Goal: Transaction & Acquisition: Obtain resource

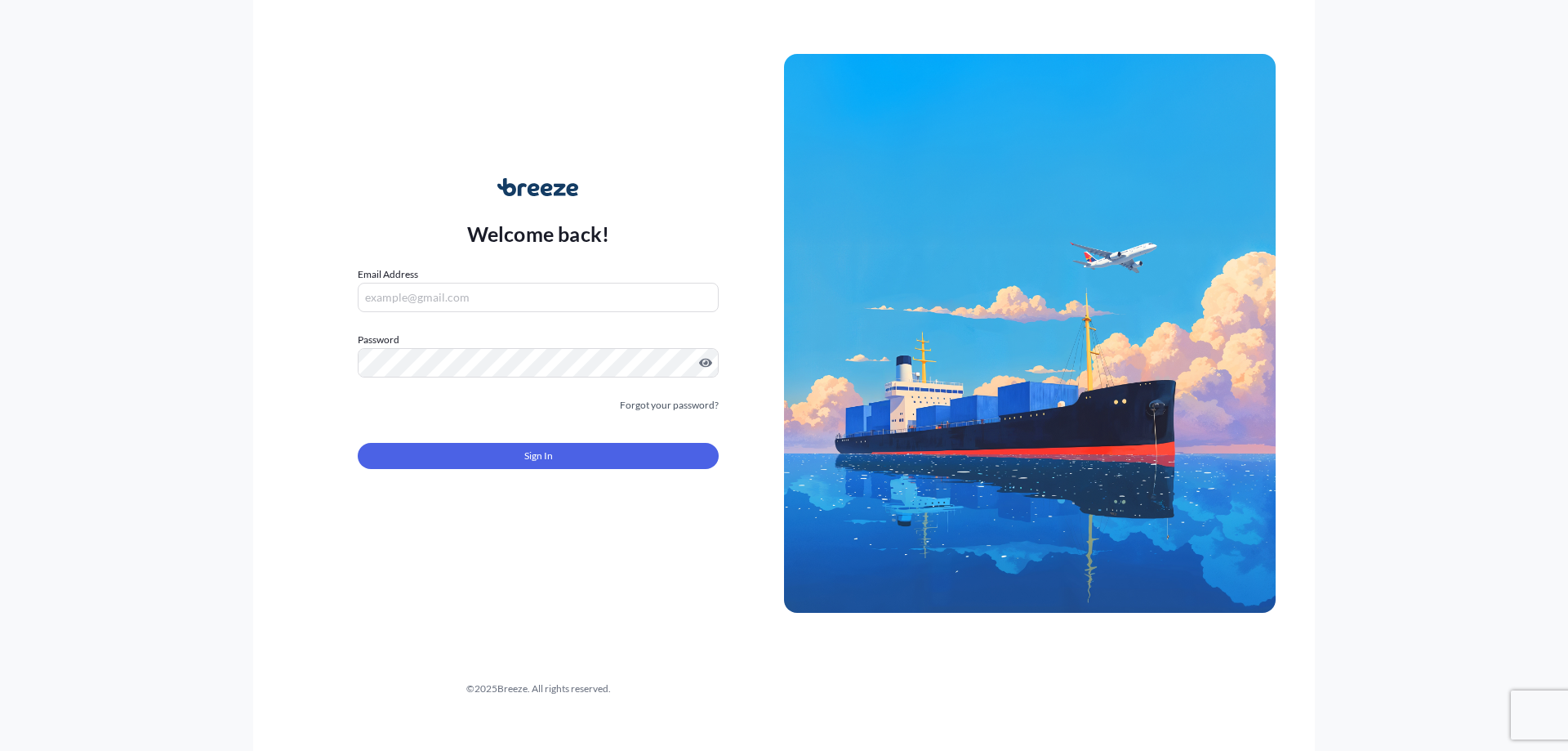
click at [395, 292] on input "Email Address" at bounding box center [538, 297] width 361 height 29
type input "[EMAIL_ADDRESS][DOMAIN_NAME]"
click at [586, 462] on button "Sign In" at bounding box center [538, 455] width 361 height 26
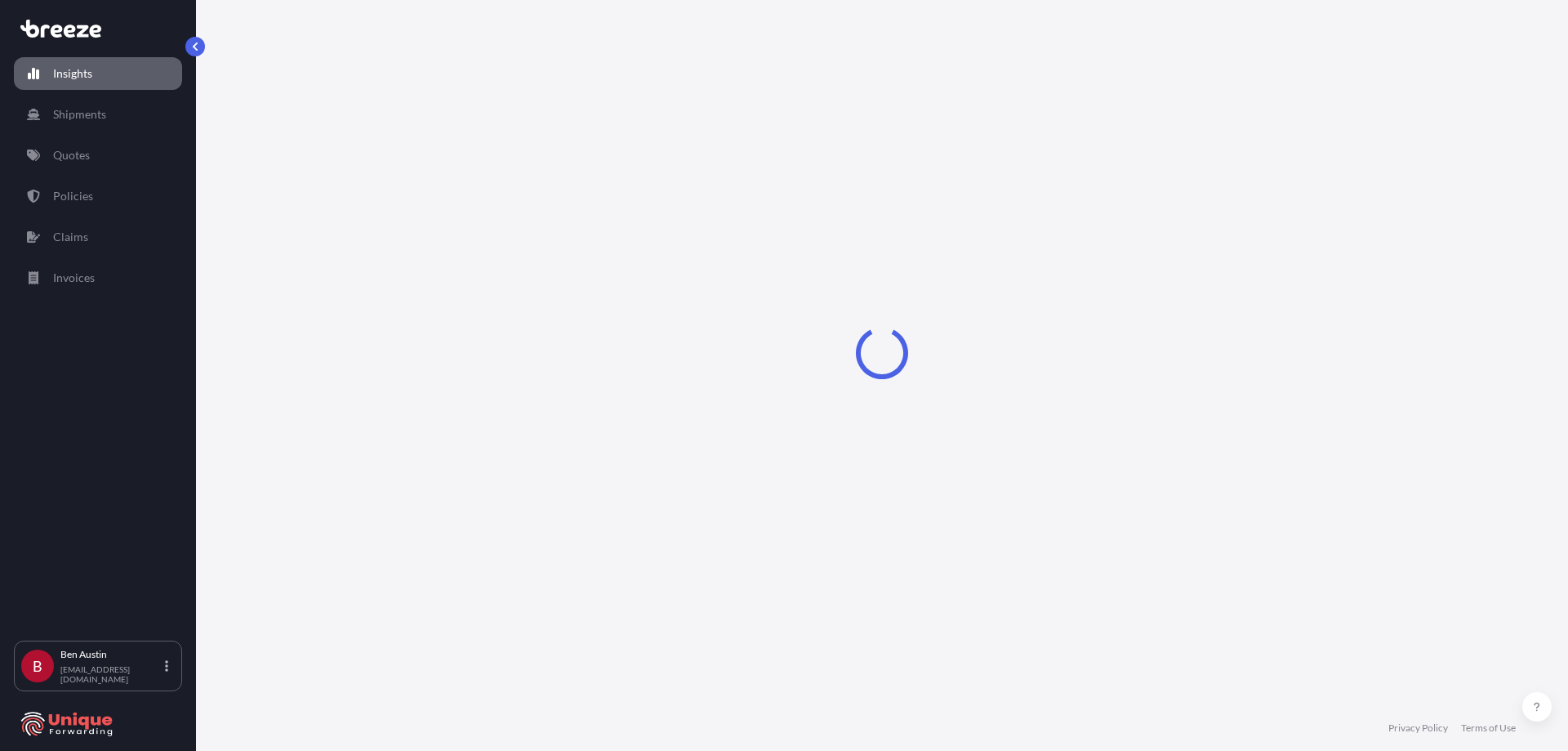
select select "2025"
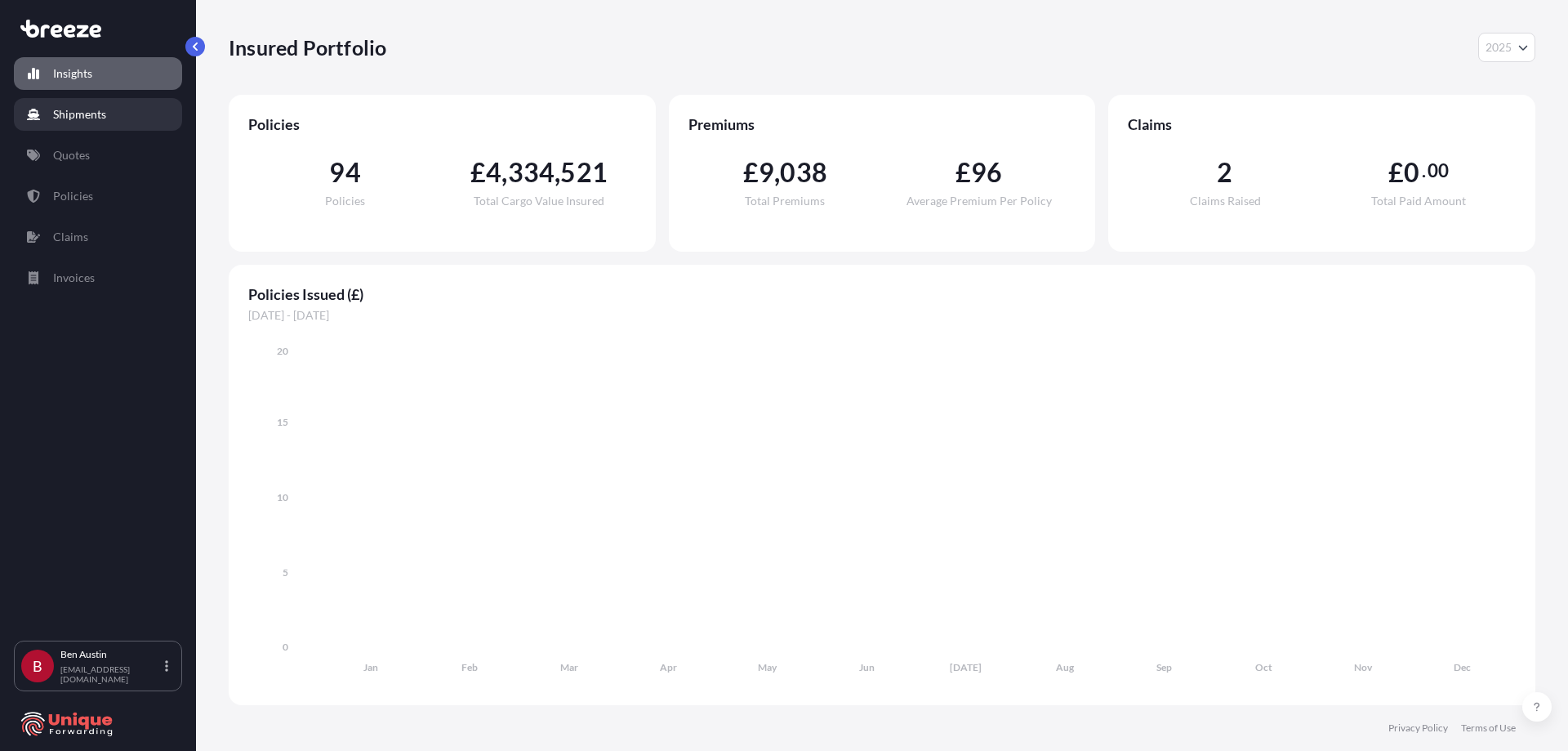
click at [85, 109] on p "Shipments" at bounding box center [79, 115] width 53 height 17
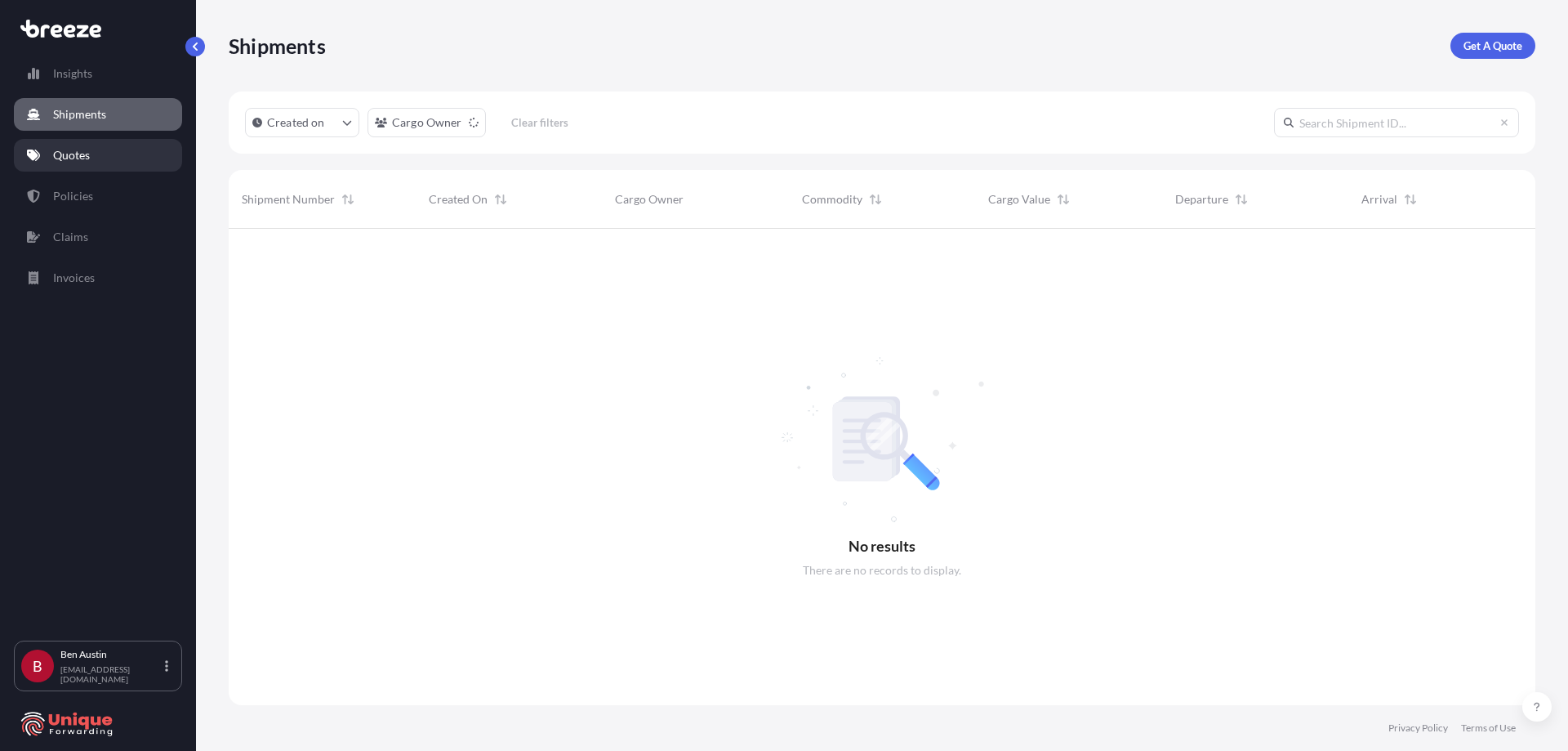
scroll to position [523, 1294]
click at [85, 157] on p "Quotes" at bounding box center [71, 156] width 37 height 17
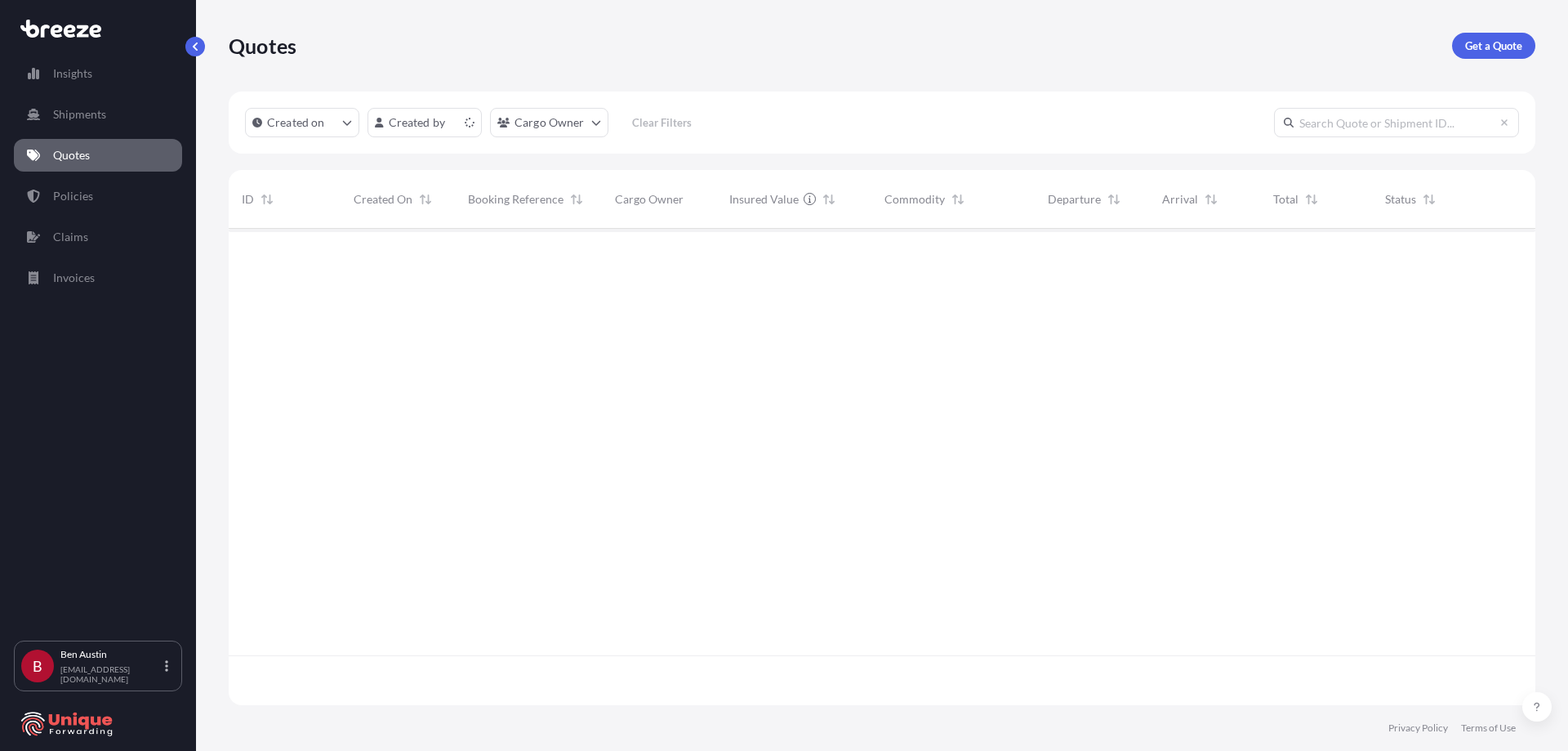
scroll to position [473, 1294]
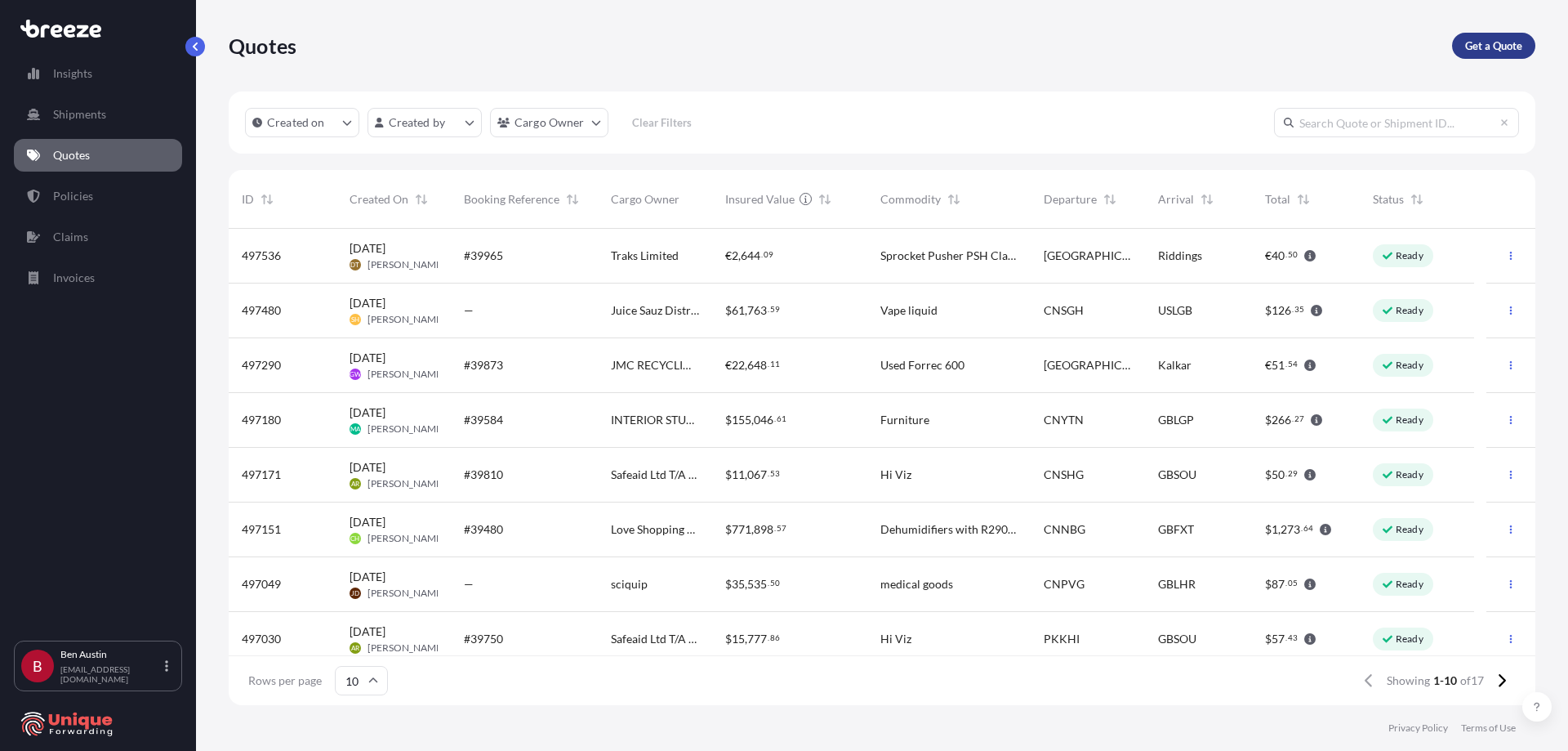
click at [1481, 51] on p "Get a Quote" at bounding box center [1494, 46] width 57 height 17
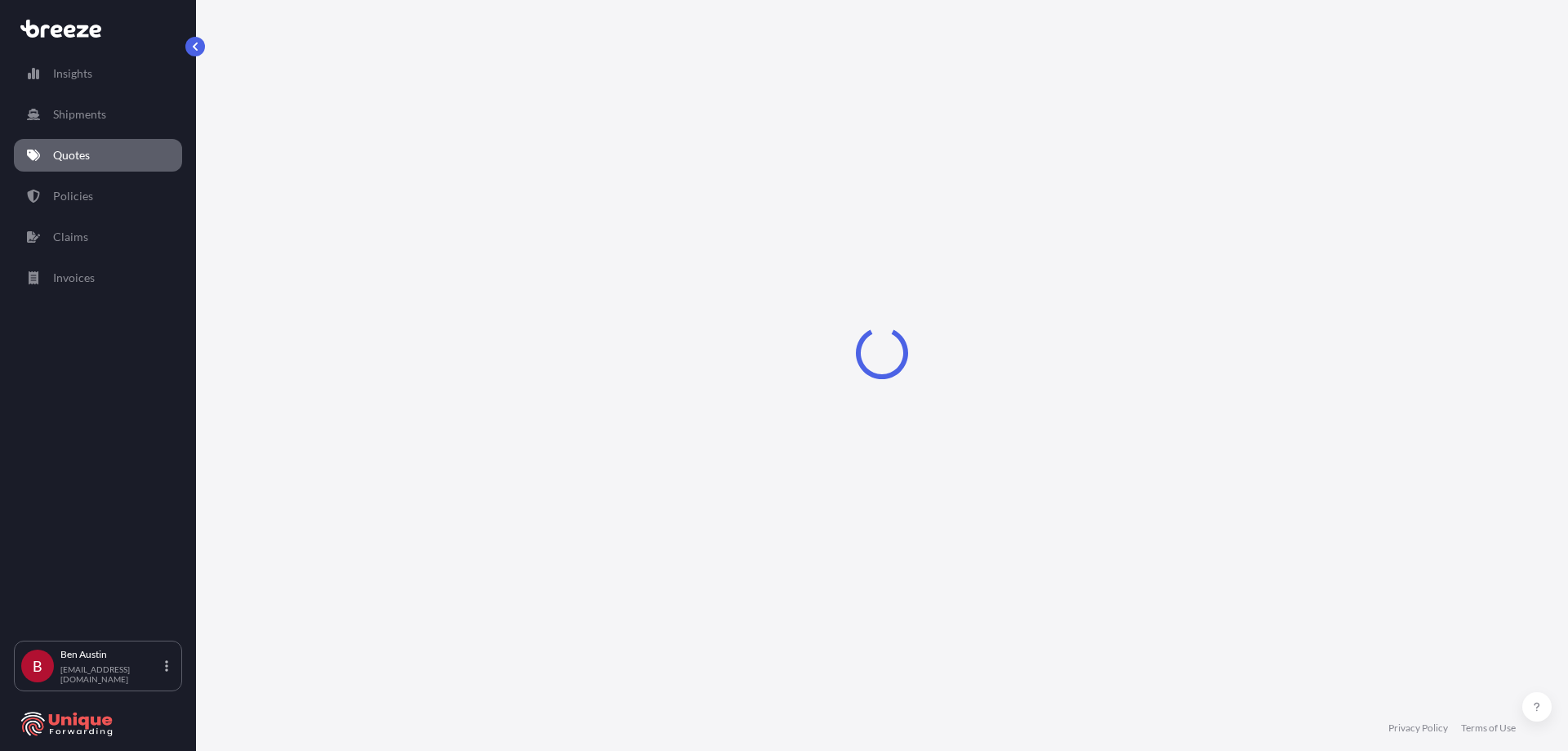
select select "Sea"
select select "1"
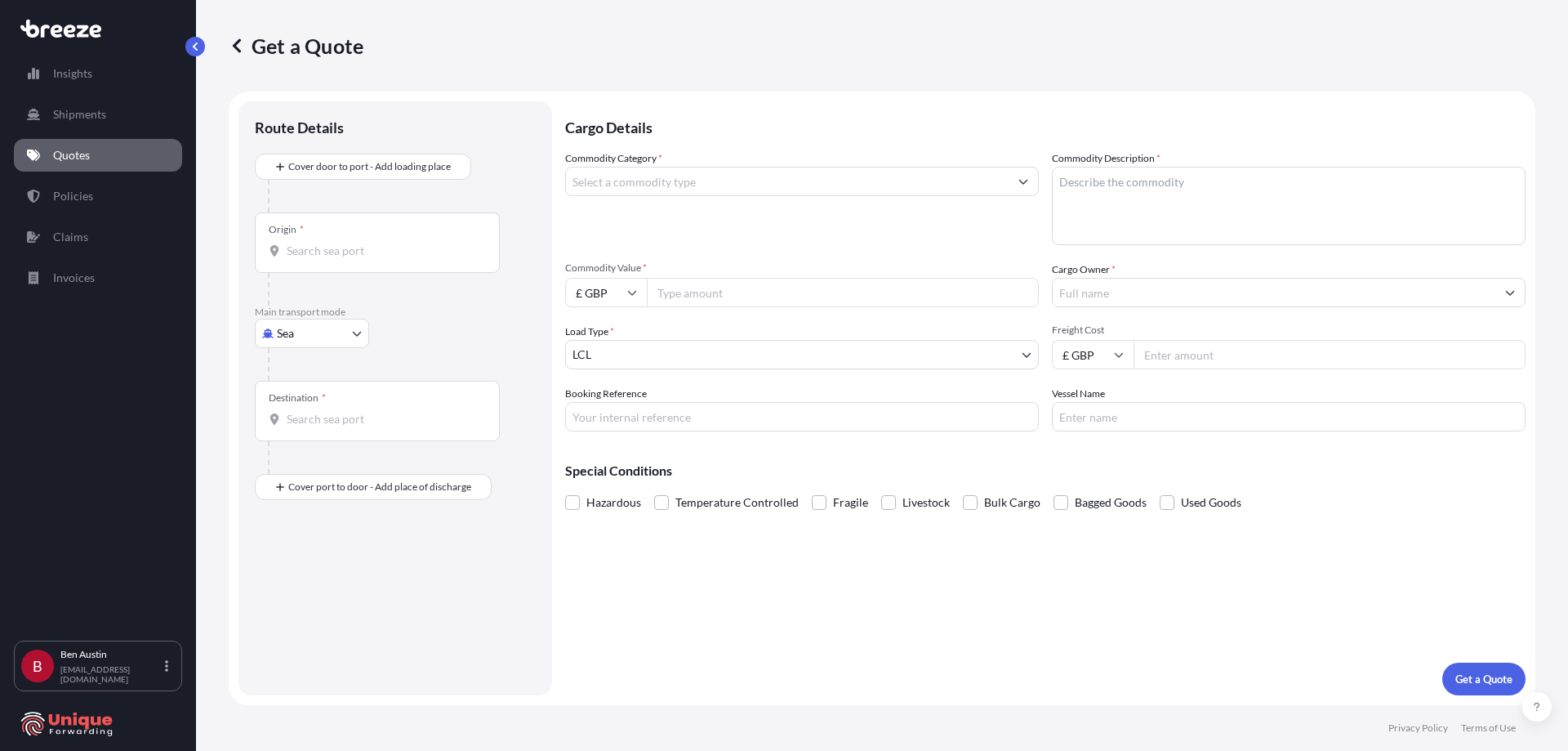
click at [685, 181] on input "Commodity Category *" at bounding box center [787, 181] width 443 height 29
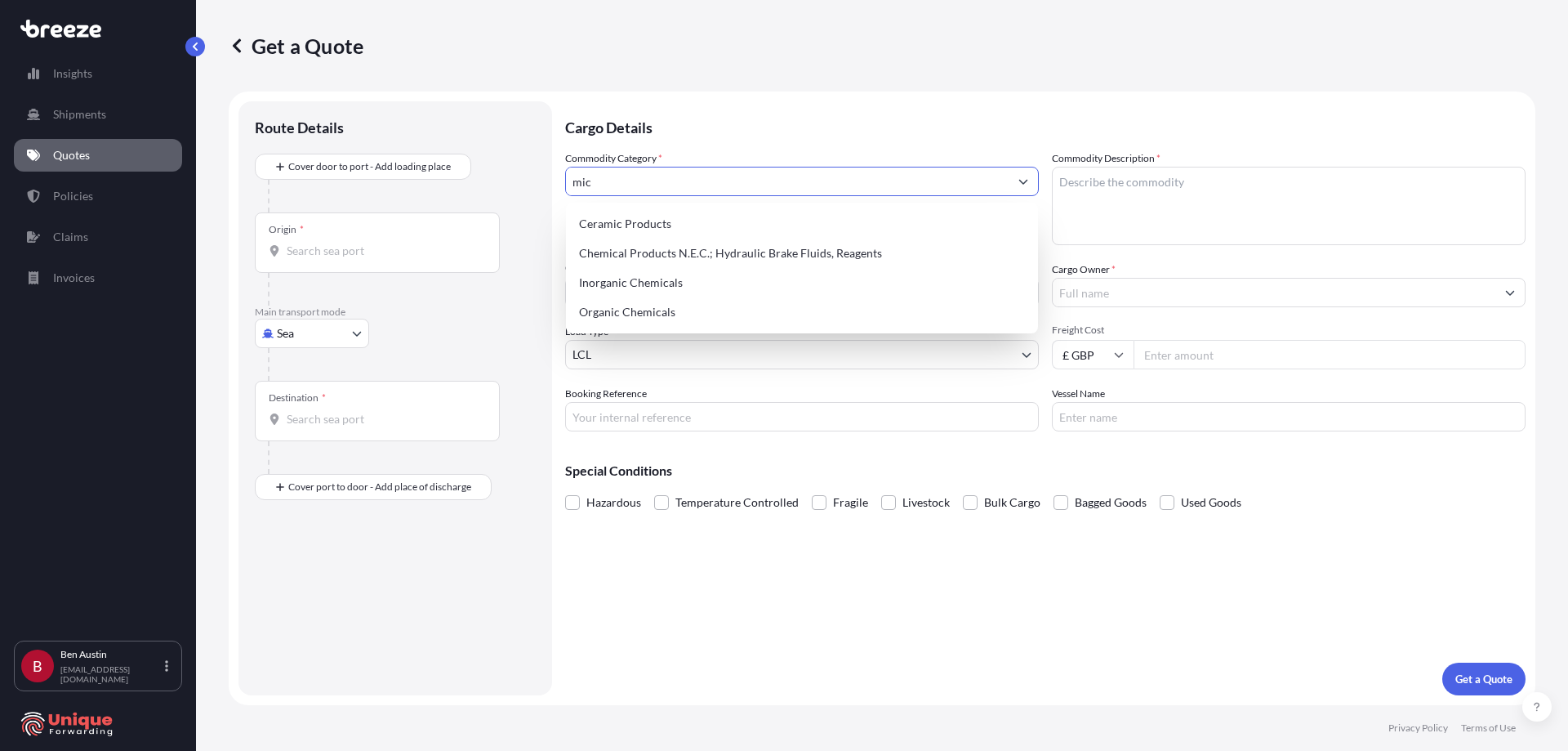
drag, startPoint x: 611, startPoint y: 188, endPoint x: 558, endPoint y: 188, distance: 53.0
click at [559, 188] on form "Route Details Cover door to port - Add loading place Place of loading Road Road…" at bounding box center [882, 398] width 1307 height 614
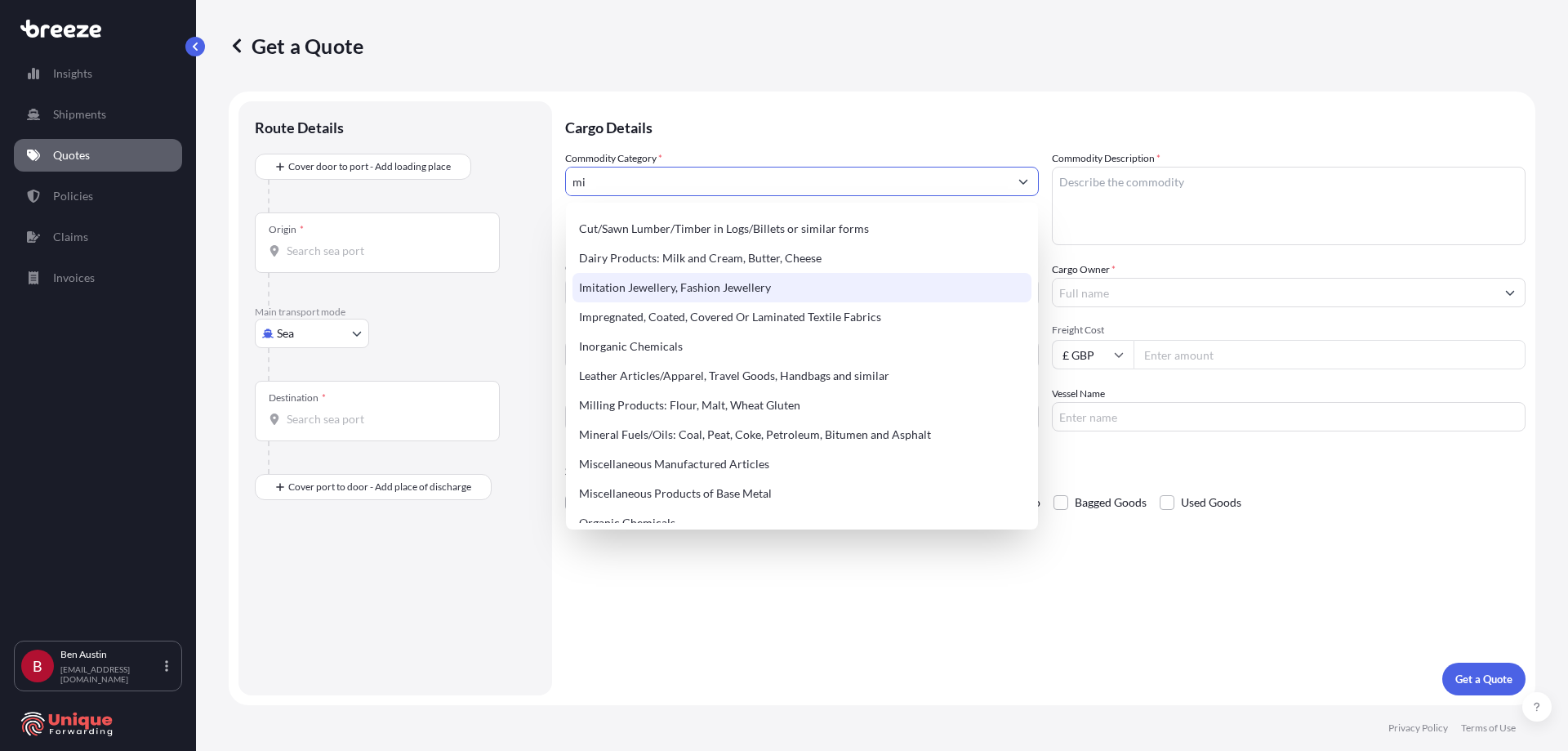
scroll to position [363, 0]
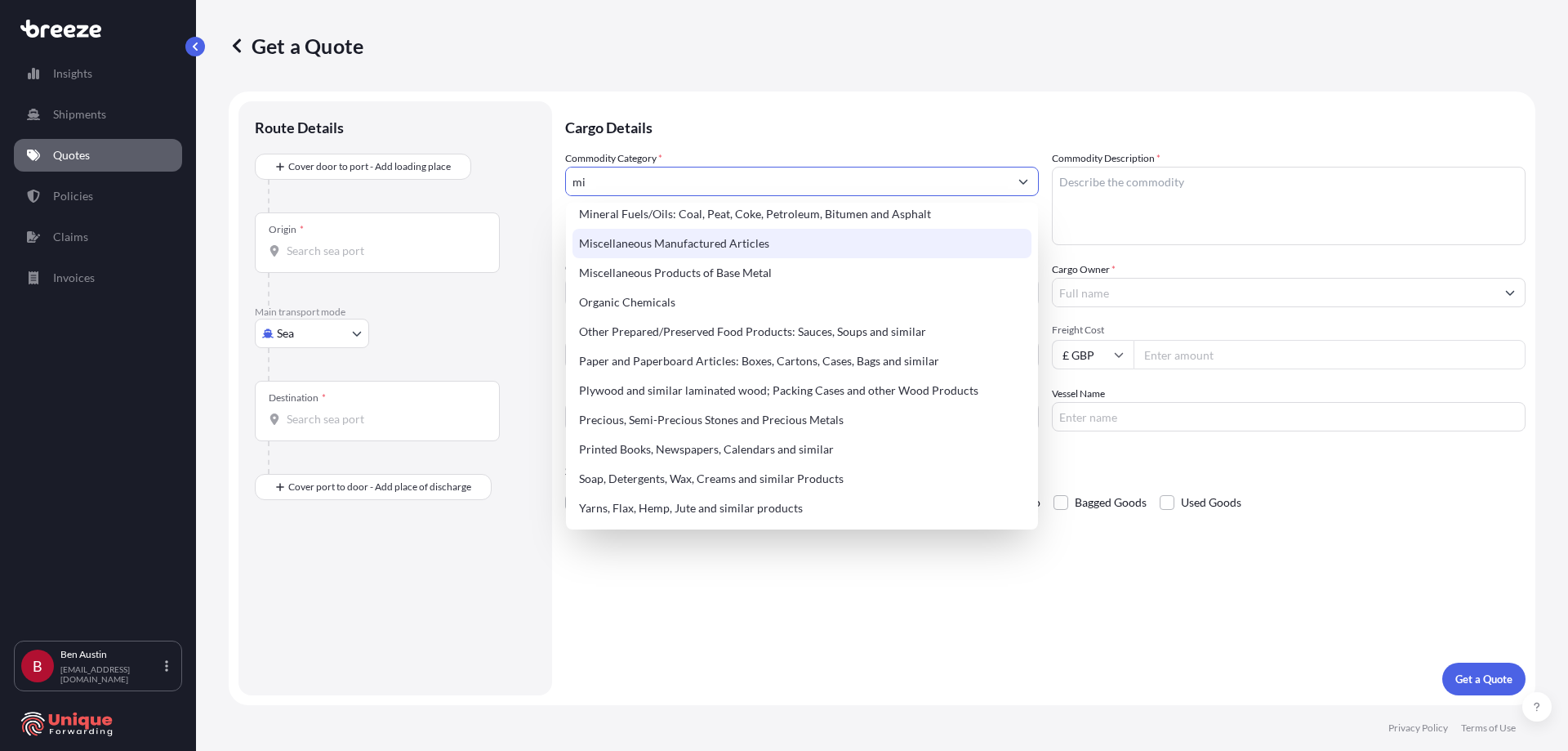
click at [699, 247] on div "Miscellaneous Manufactured Articles" at bounding box center [802, 243] width 459 height 29
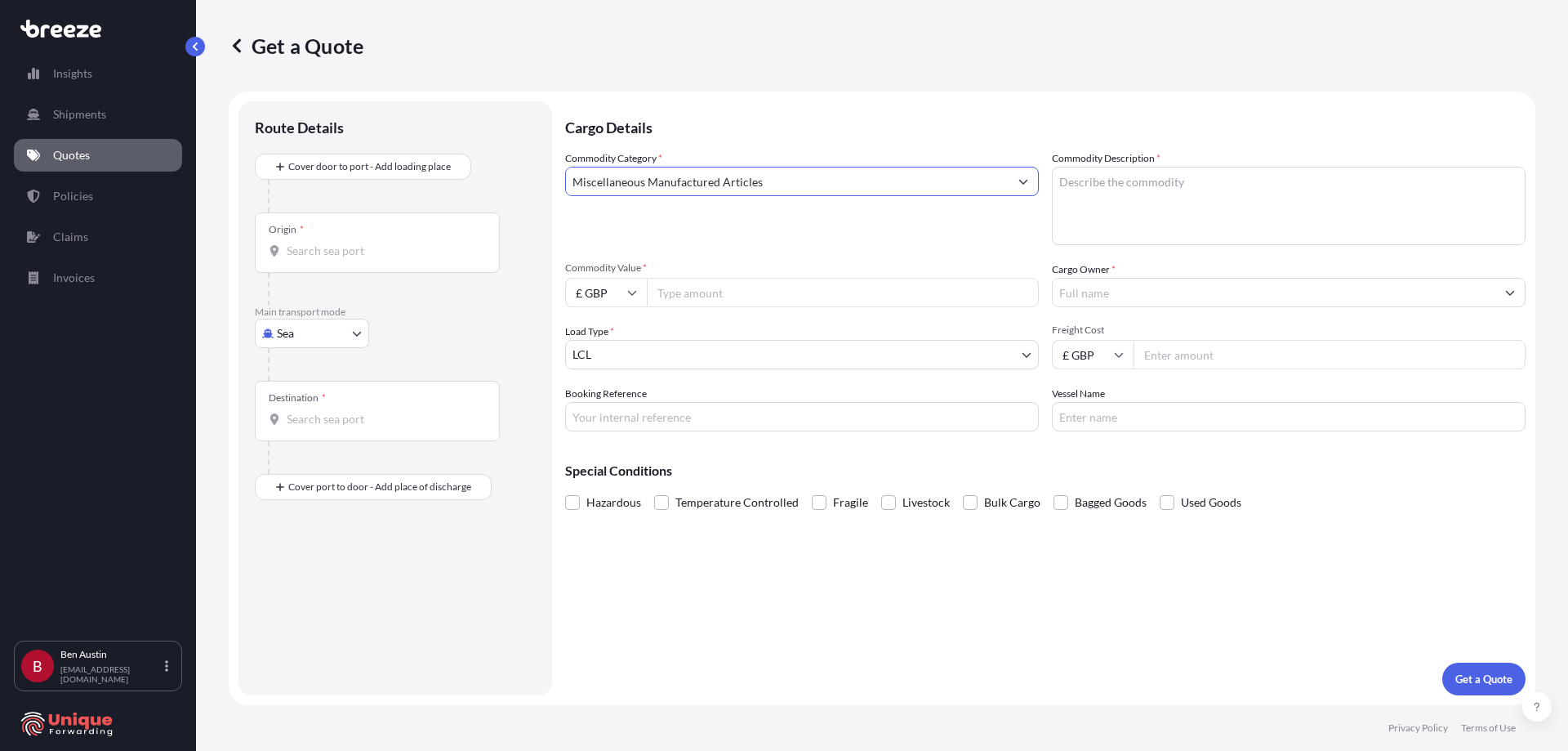
type input "Miscellaneous Manufactured Articles"
click at [1145, 186] on textarea "Commodity Description *" at bounding box center [1289, 206] width 474 height 79
type textarea "PET PRODUCTS swings / ropes / toys, wood perches /"
drag, startPoint x: 707, startPoint y: 268, endPoint x: 715, endPoint y: 286, distance: 19.7
click at [707, 270] on span "Commodity Value *" at bounding box center [802, 268] width 474 height 13
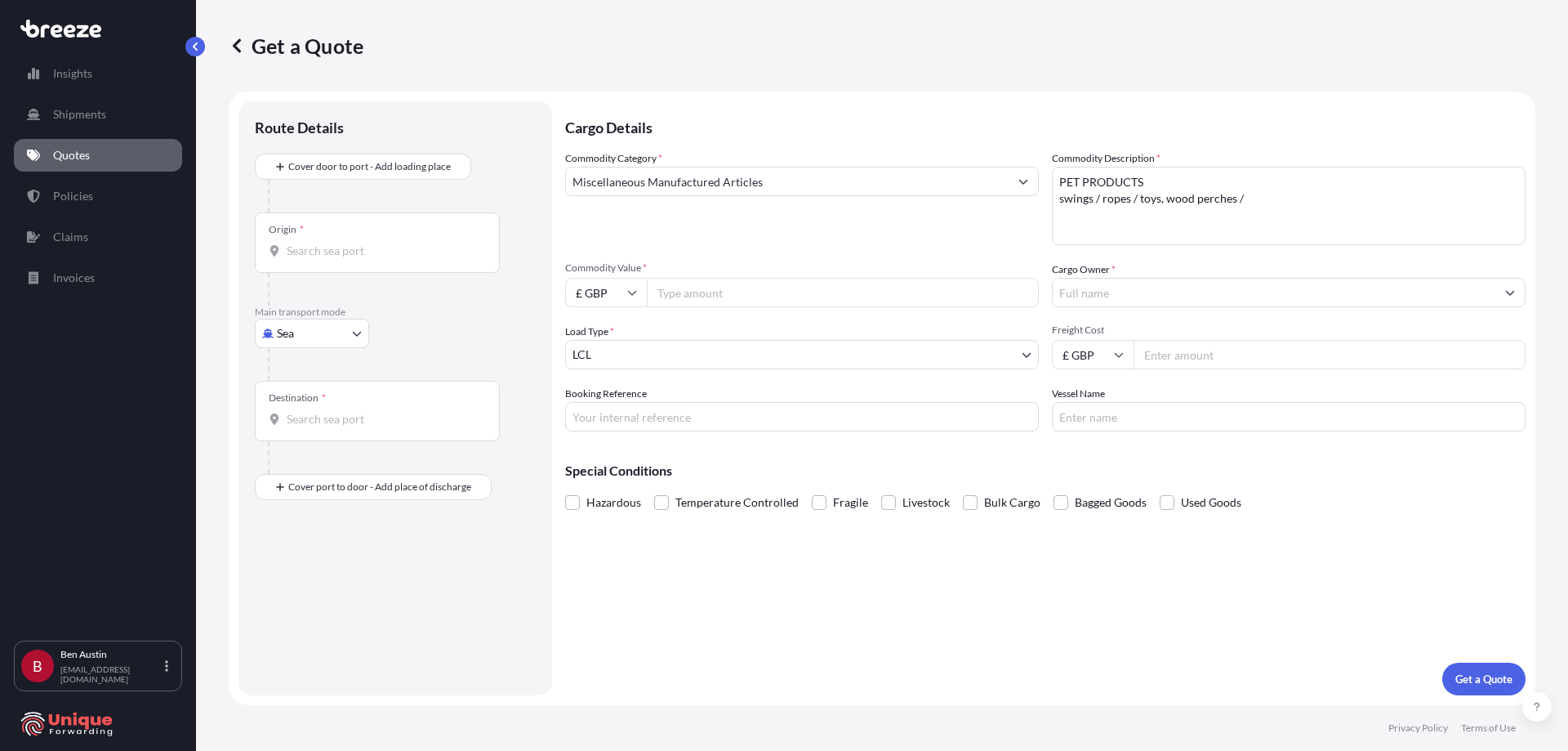
click at [707, 278] on input "Commodity Value *" at bounding box center [843, 292] width 392 height 29
click at [716, 293] on input "Commodity Value *" at bounding box center [843, 292] width 392 height 29
click at [613, 296] on input "£ GBP" at bounding box center [606, 292] width 82 height 29
click at [600, 408] on div "$ USD" at bounding box center [606, 406] width 69 height 31
type input "$ USD"
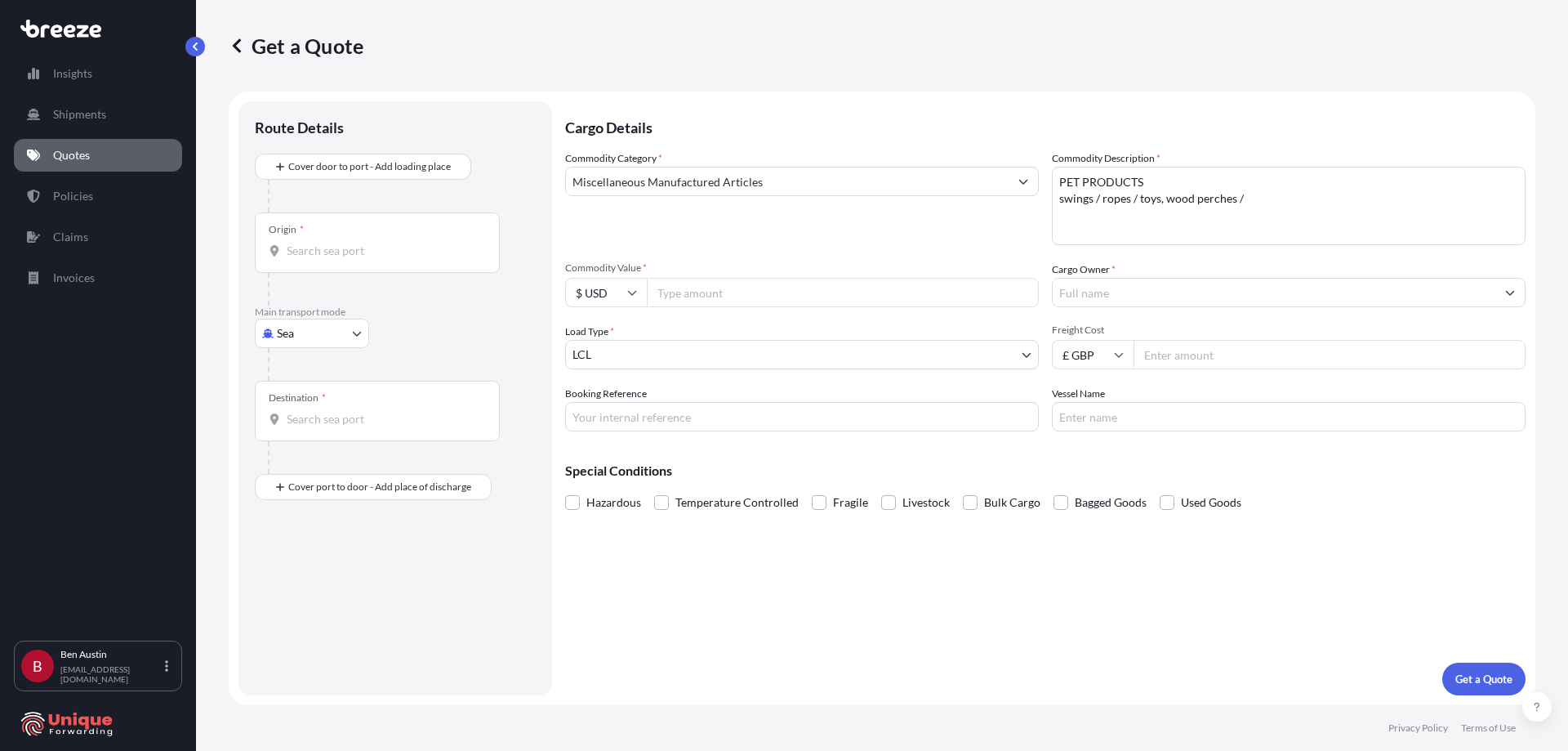
click at [682, 300] on input "Commodity Value *" at bounding box center [843, 292] width 392 height 29
type input "22969.90"
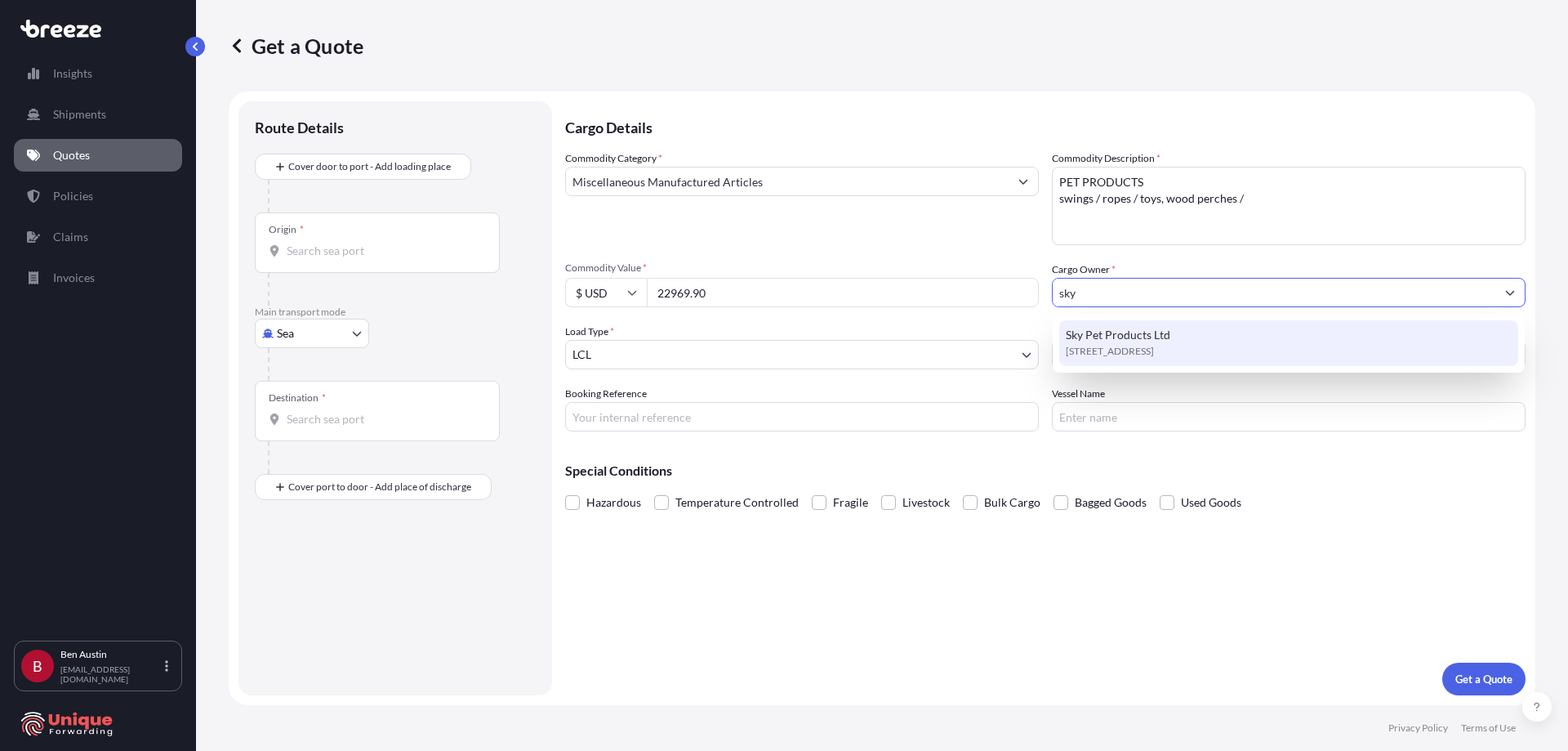
click at [1154, 347] on span "[STREET_ADDRESS]" at bounding box center [1109, 352] width 88 height 17
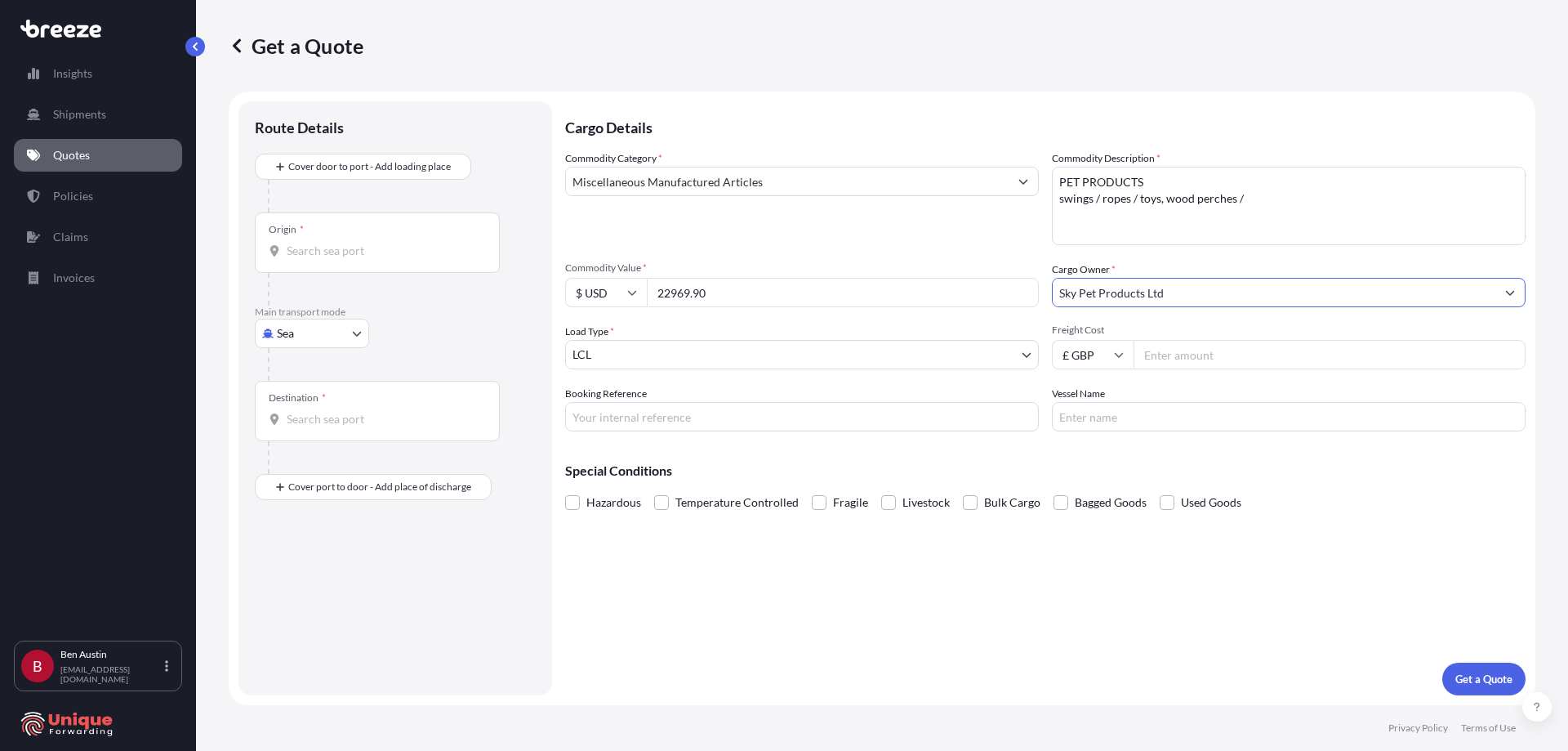
type input "Sky Pet Products Ltd"
click at [587, 343] on body "15 options available. 7 options available. 0 options available. 1 option availa…" at bounding box center [784, 375] width 1568 height 751
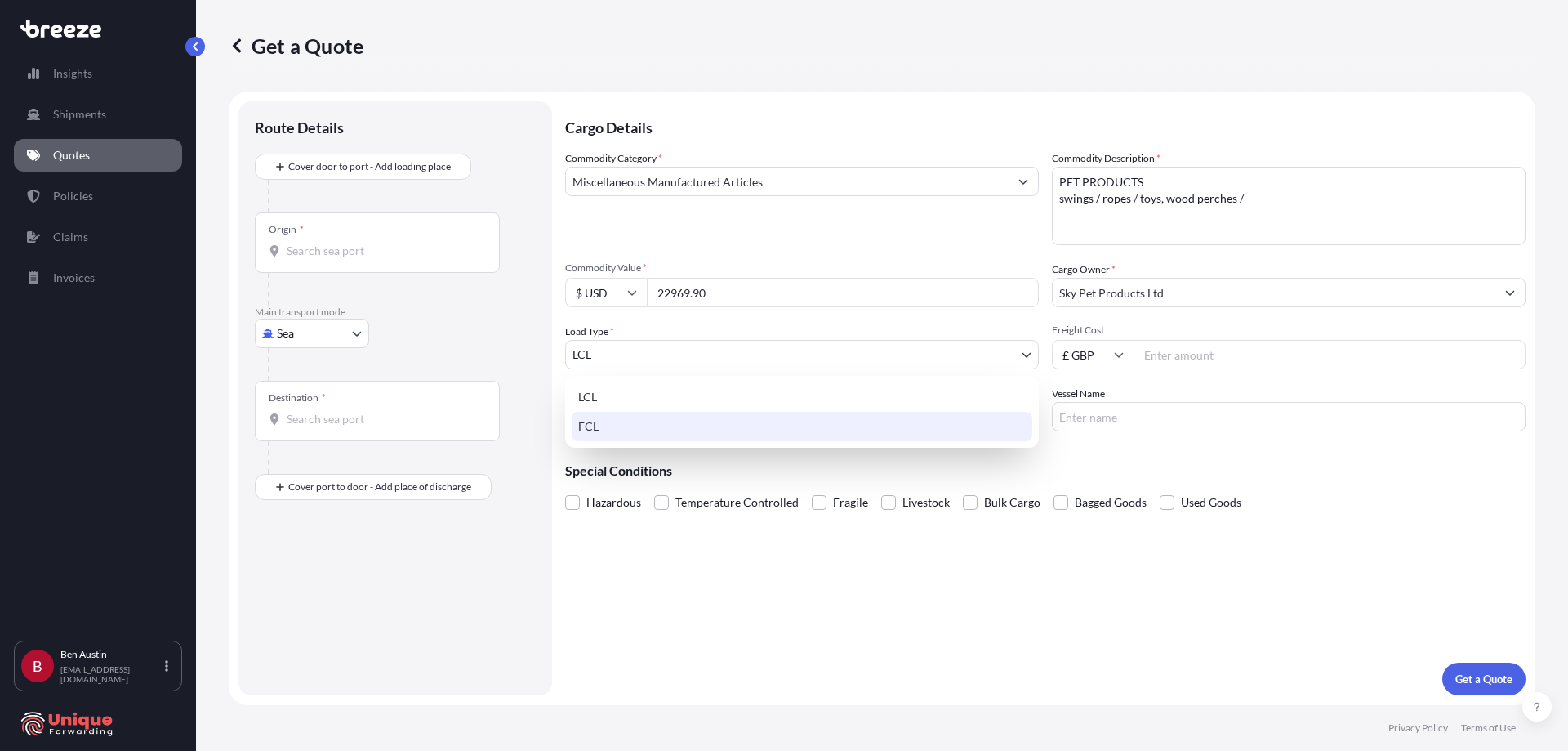
click at [619, 424] on div "FCL" at bounding box center [802, 426] width 461 height 29
select select "2"
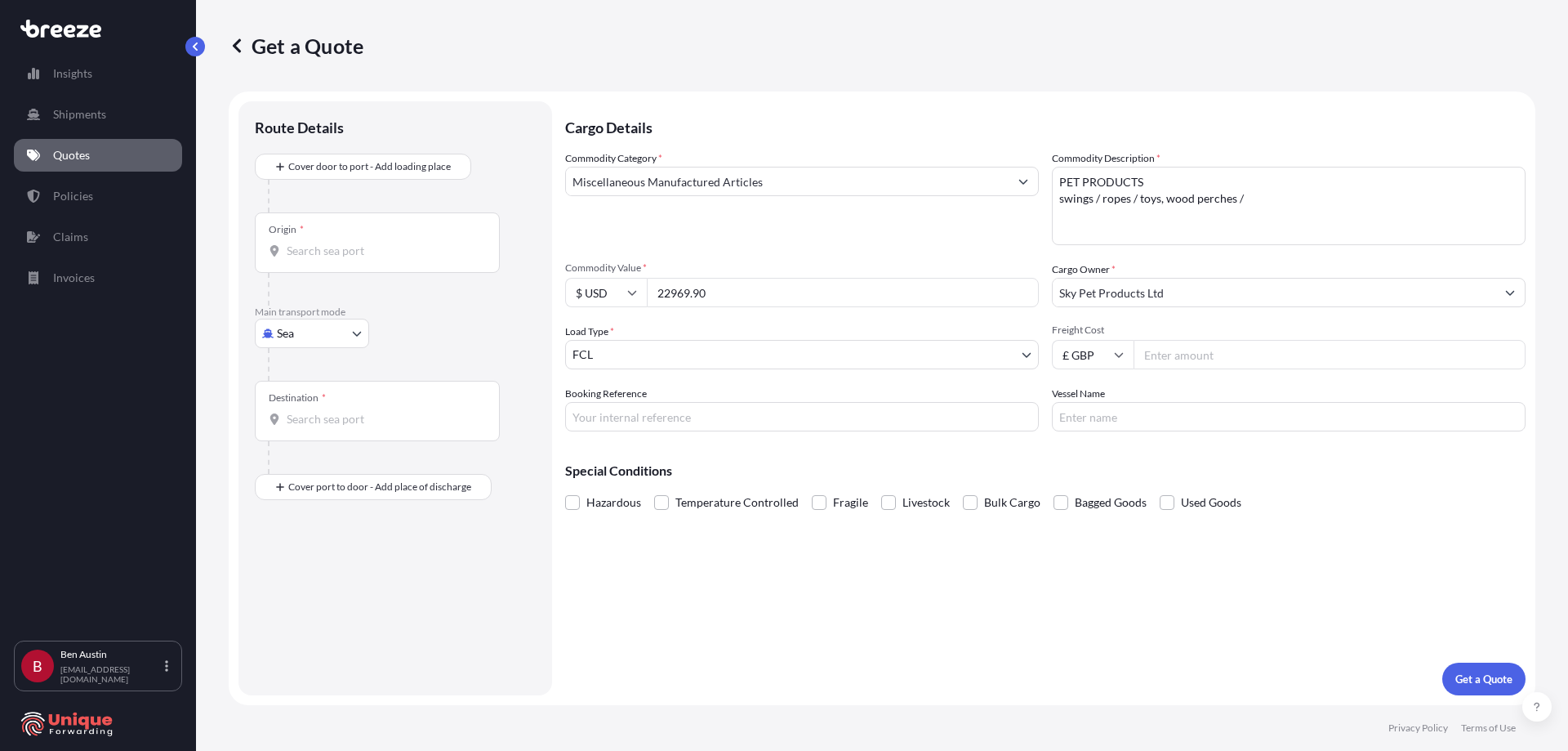
click at [1210, 357] on input "Freight Cost" at bounding box center [1330, 354] width 392 height 29
click at [1171, 348] on input "Freight Cost" at bounding box center [1330, 354] width 392 height 29
type input "2666"
type input "FIS25003834"
click at [1100, 407] on input "Vessel Name" at bounding box center [1289, 416] width 474 height 29
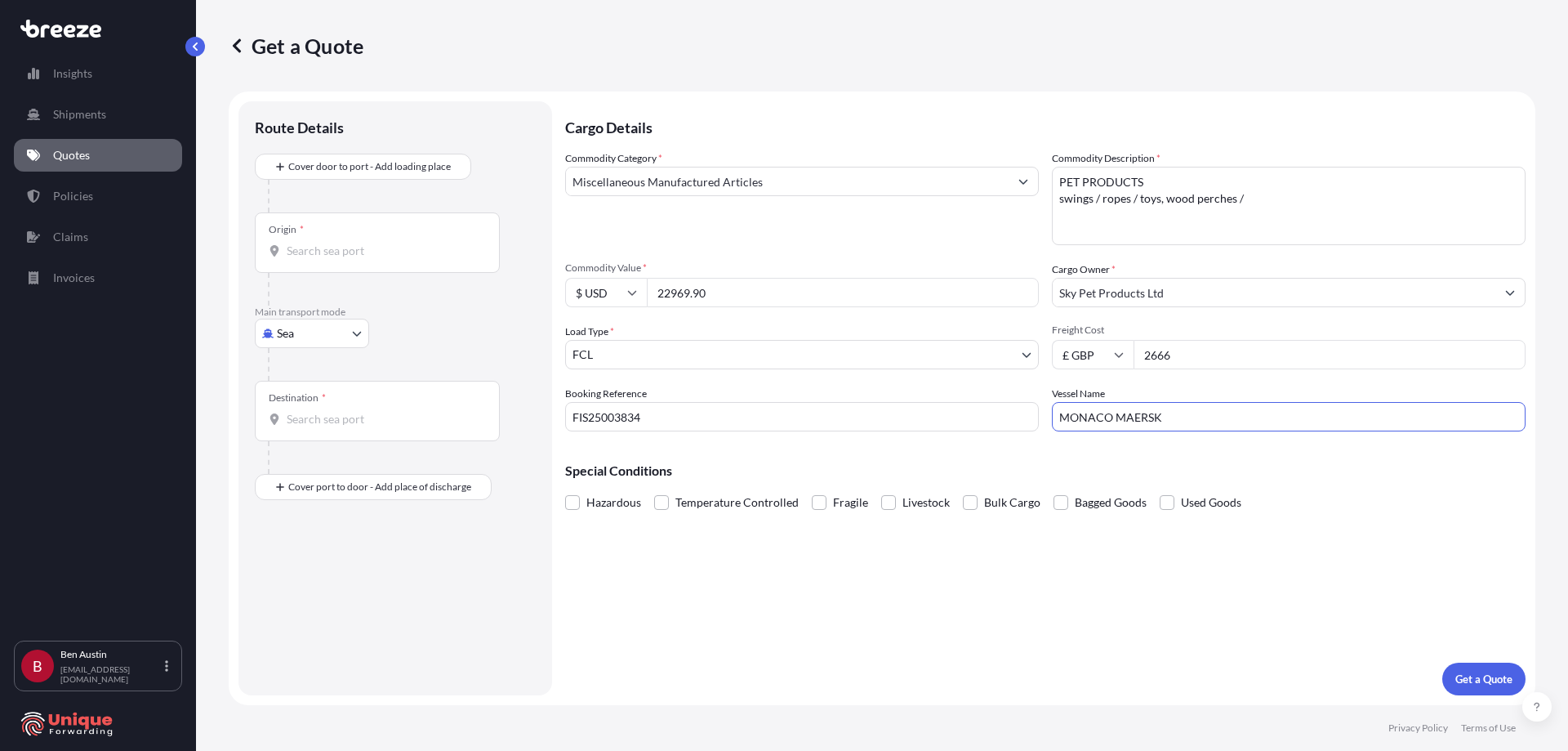
type input "MONACO MAERSK"
click at [319, 249] on input "Origin *" at bounding box center [383, 251] width 192 height 17
type input "CNSHG - [GEOGRAPHIC_DATA] Pt, [GEOGRAPHIC_DATA]"
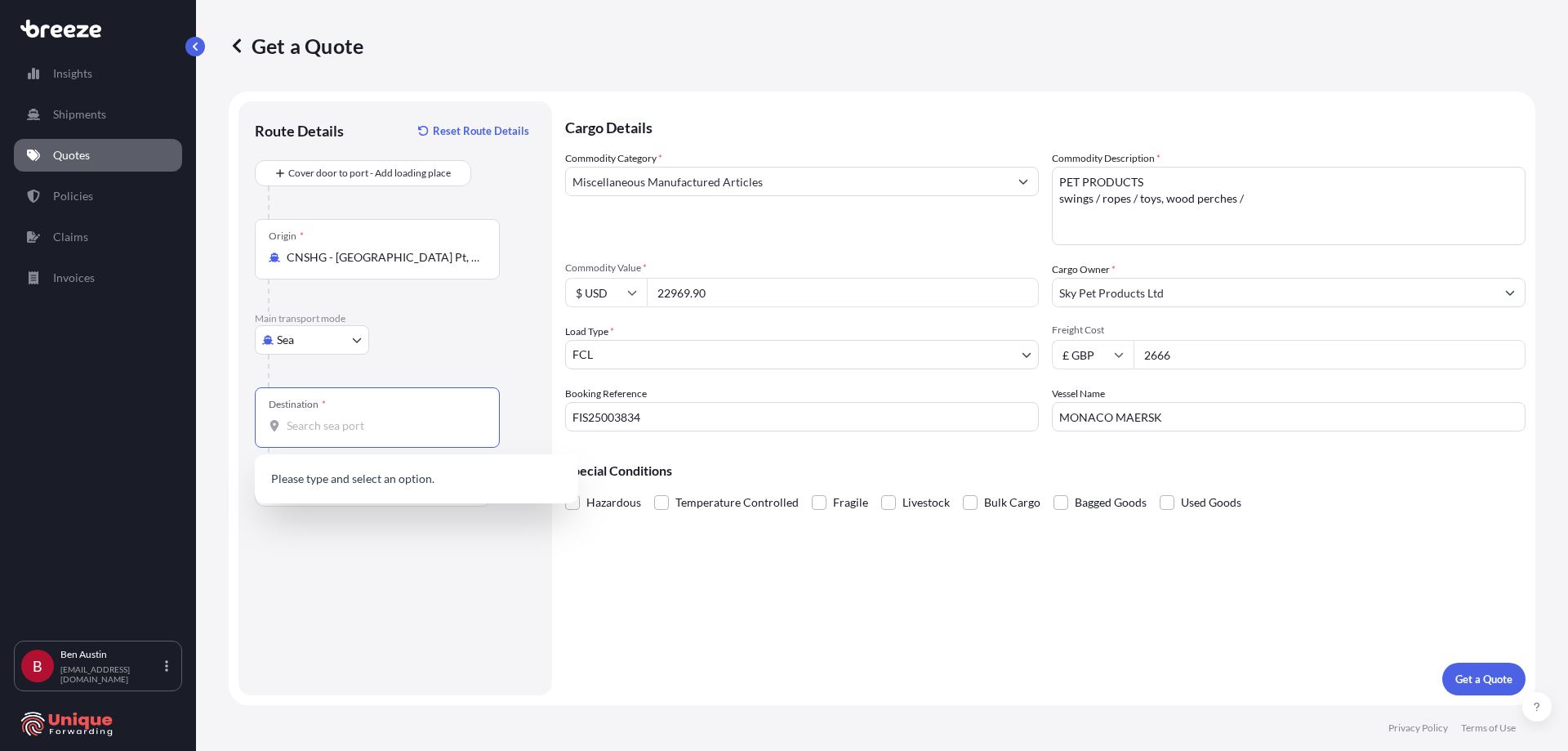
click at [313, 429] on input "Destination *" at bounding box center [383, 426] width 192 height 17
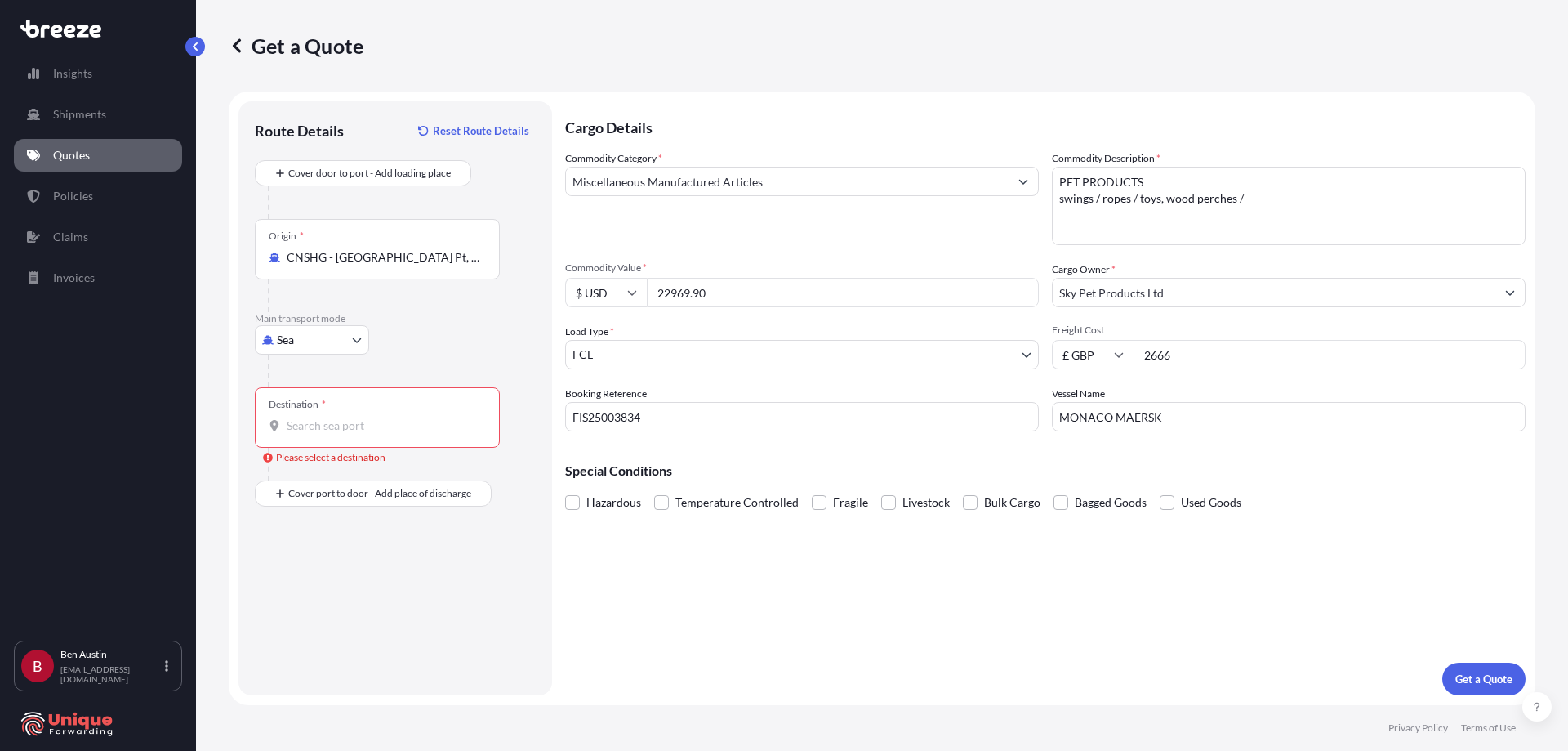
click at [325, 427] on input "Destination * Please select a destination" at bounding box center [383, 426] width 192 height 17
type input "GBLGP - [GEOGRAPHIC_DATA], [GEOGRAPHIC_DATA]"
click at [299, 585] on input "Place of Discharge" at bounding box center [383, 581] width 192 height 17
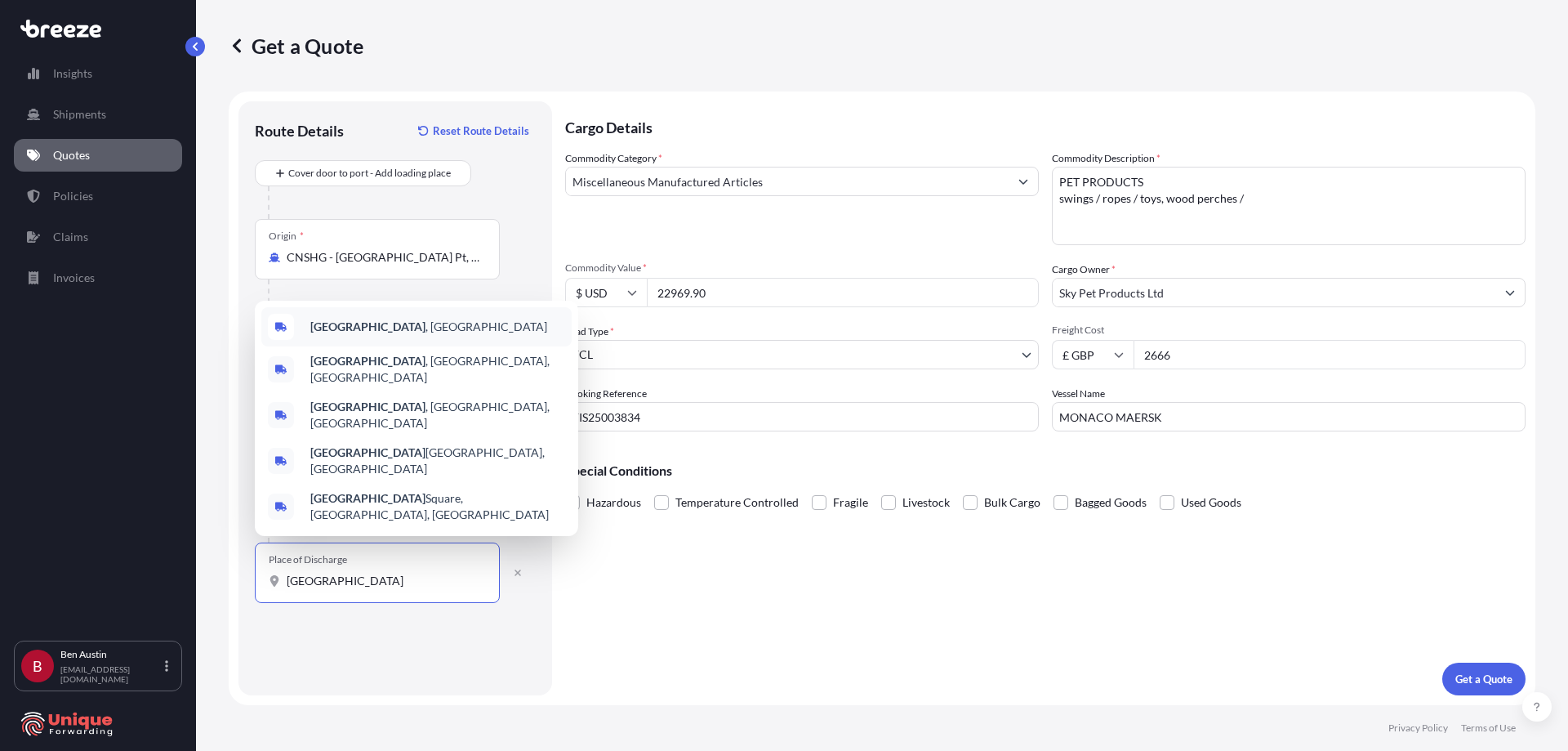
click at [382, 335] on span "[GEOGRAPHIC_DATA] , [GEOGRAPHIC_DATA]" at bounding box center [428, 327] width 237 height 17
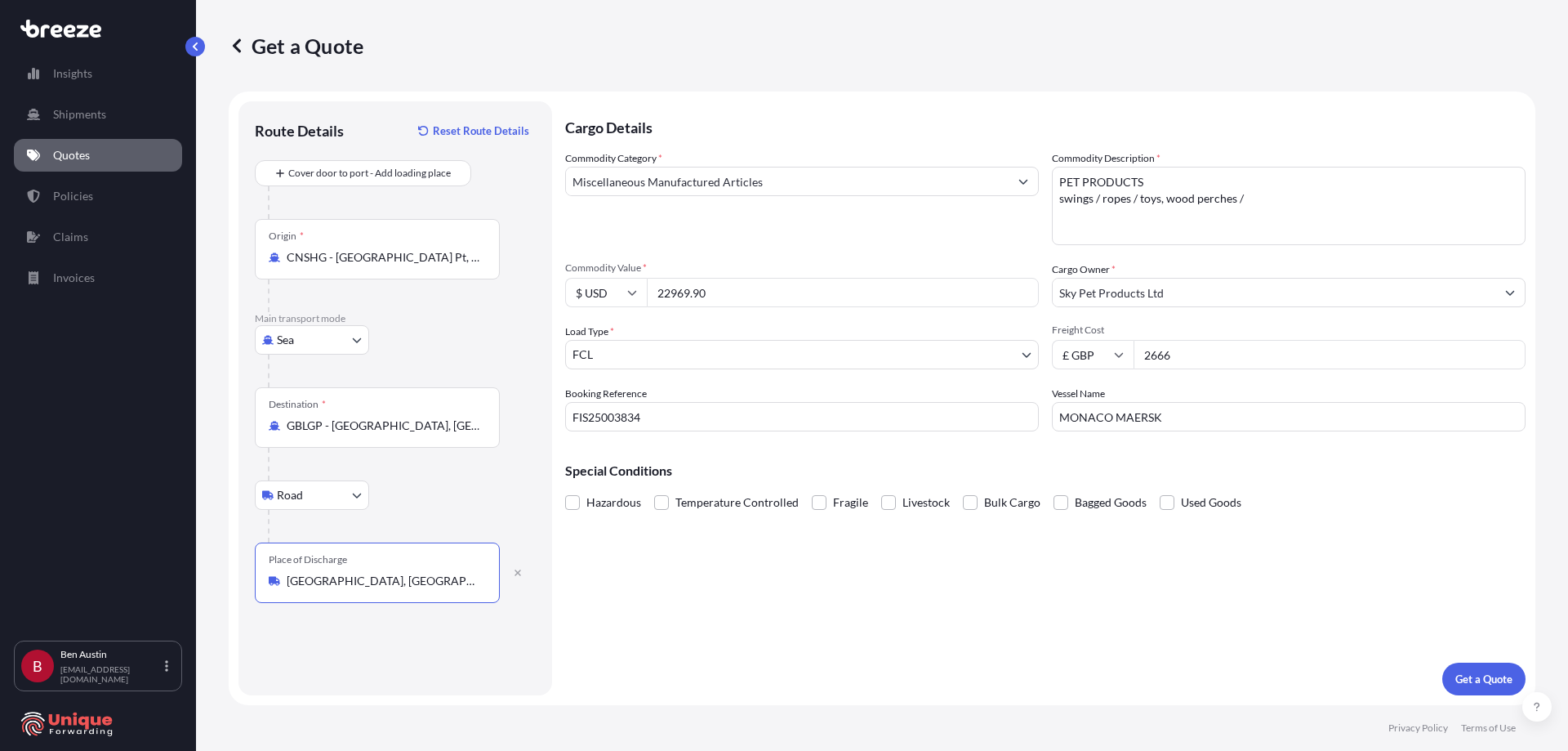
type input "[GEOGRAPHIC_DATA], [GEOGRAPHIC_DATA]"
click at [1505, 673] on p "Get a Quote" at bounding box center [1483, 679] width 57 height 17
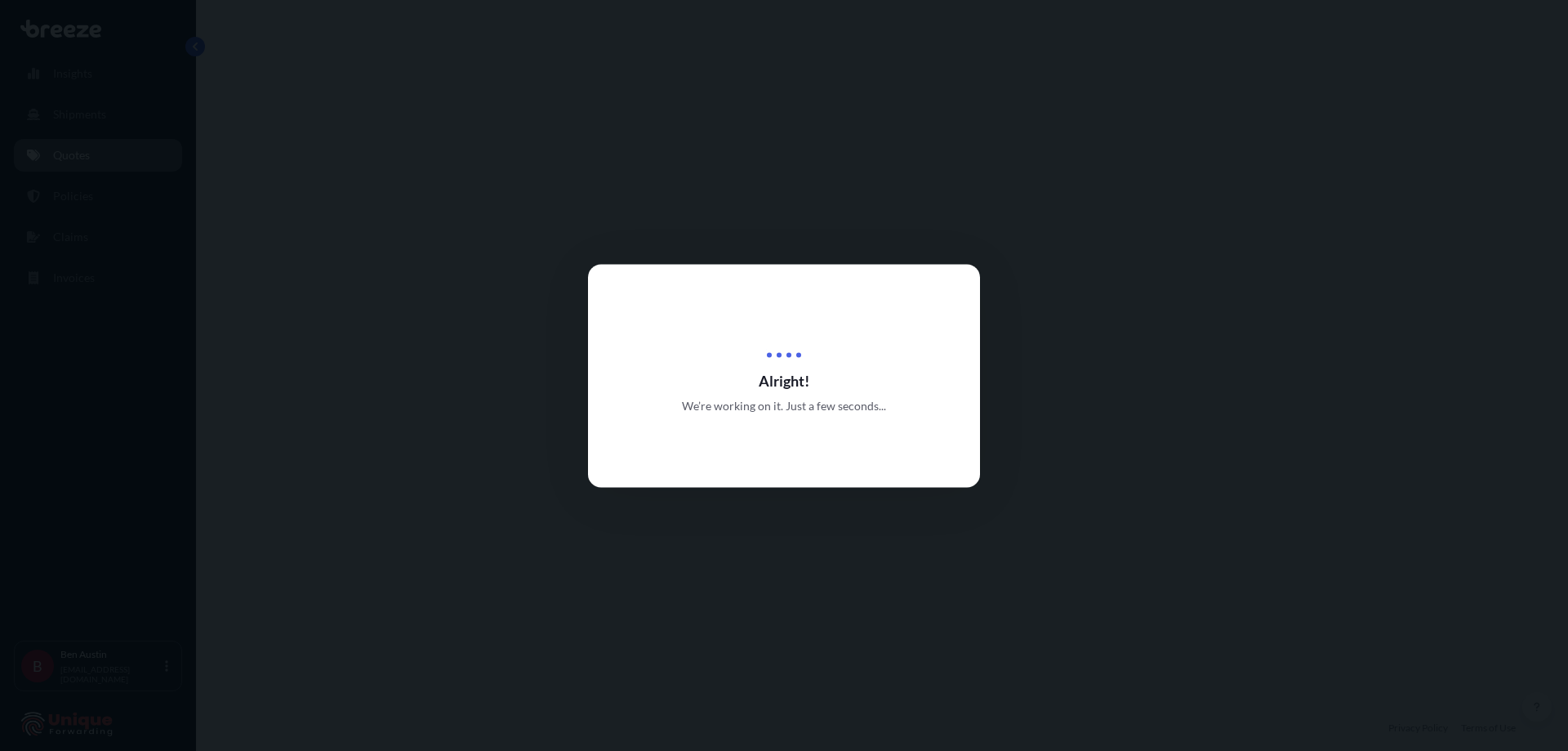
select select "Sea"
select select "Road"
select select "2"
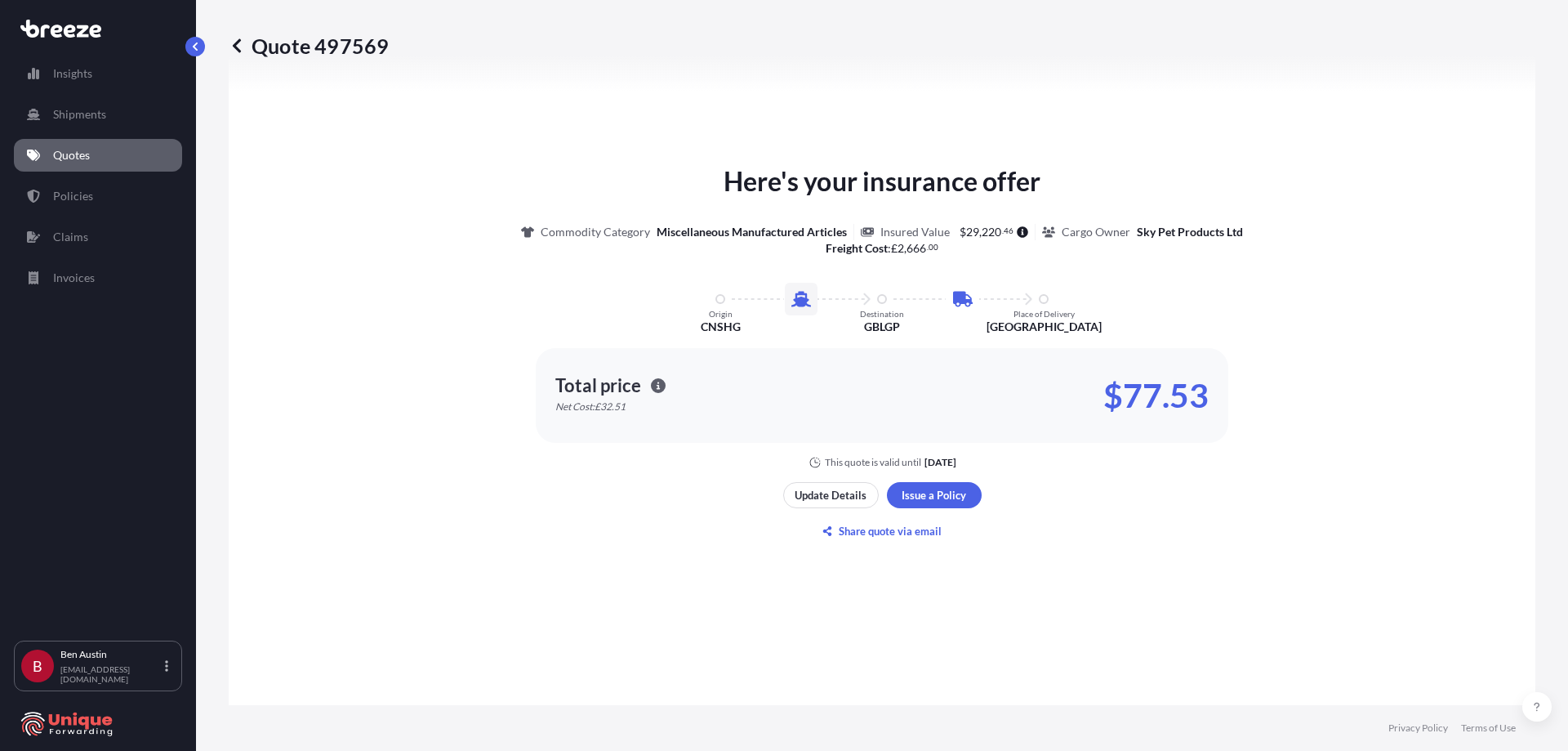
scroll to position [803, 0]
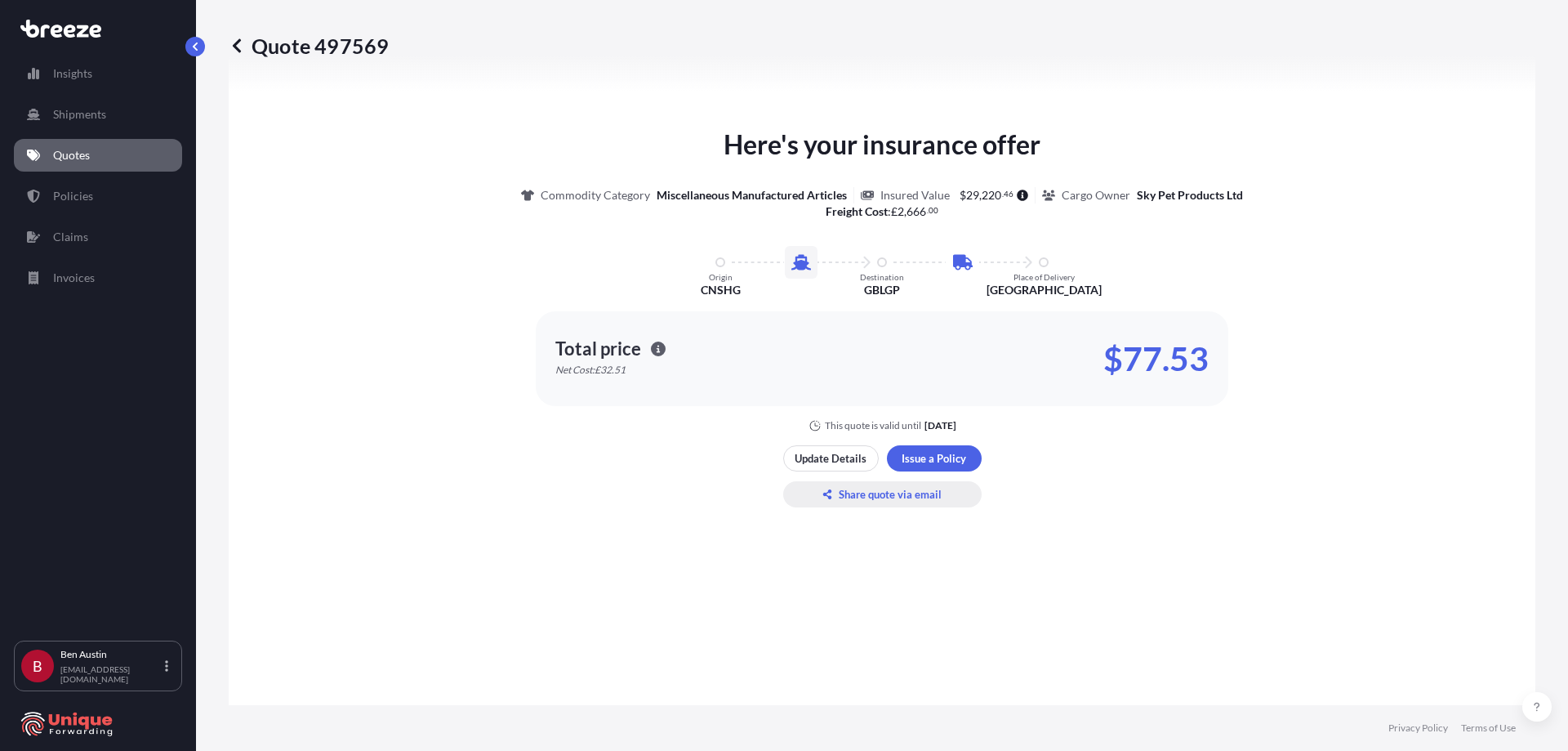
click at [871, 495] on p "Share quote via email" at bounding box center [889, 495] width 103 height 17
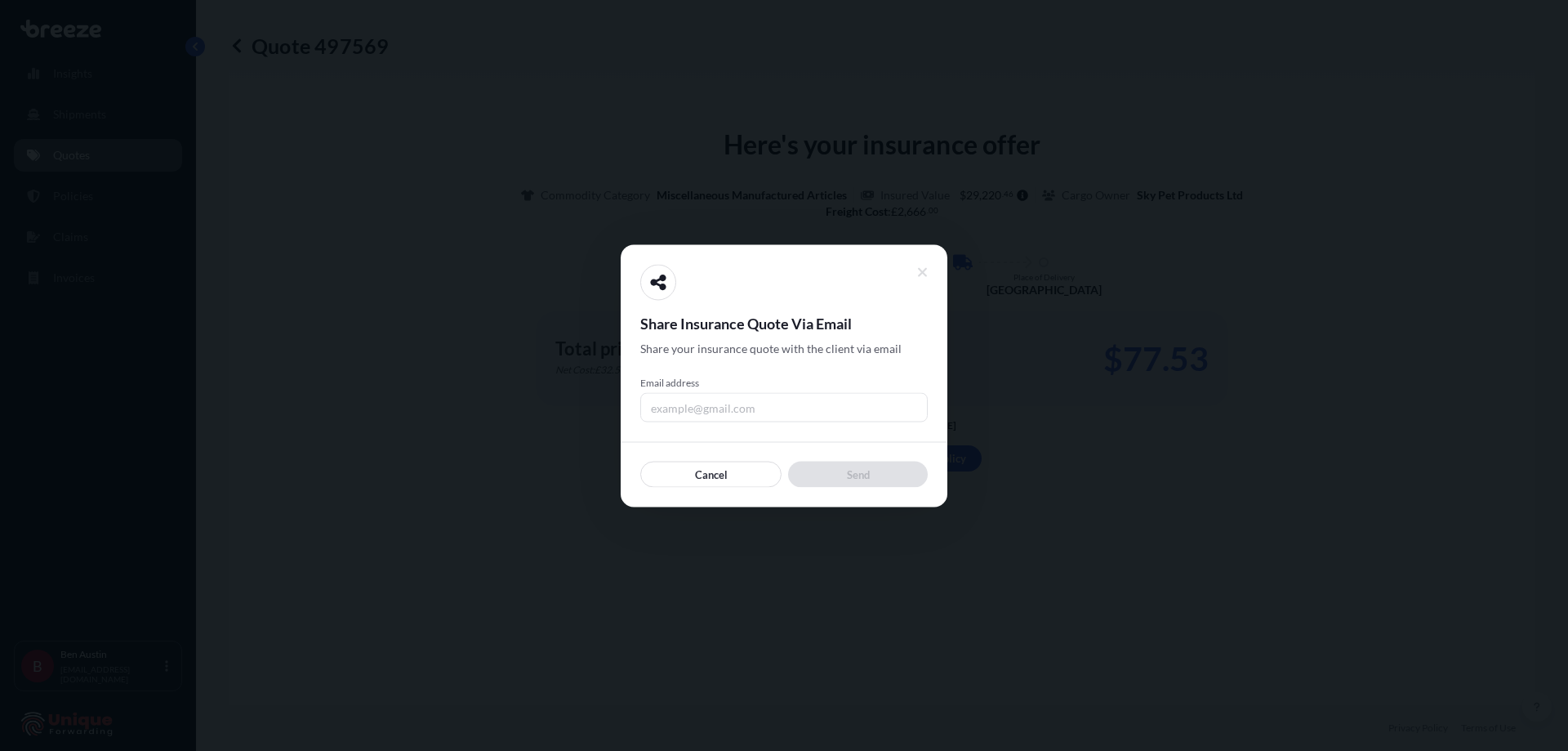
click at [717, 427] on div "Share Insurance Quote Via Email Share your insurance quote with the client via …" at bounding box center [784, 375] width 288 height 223
click at [714, 410] on input "Email address" at bounding box center [784, 407] width 288 height 29
type input "[EMAIL_ADDRESS][DOMAIN_NAME]"
